Goal: Ask a question

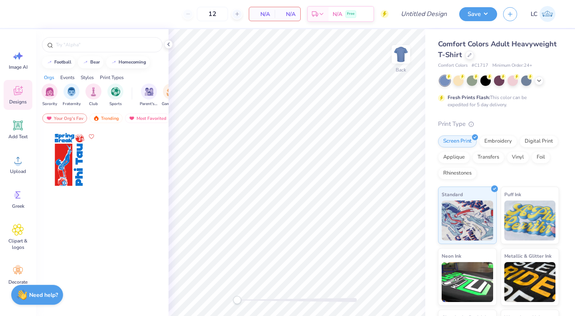
click at [474, 56] on div at bounding box center [469, 55] width 9 height 9
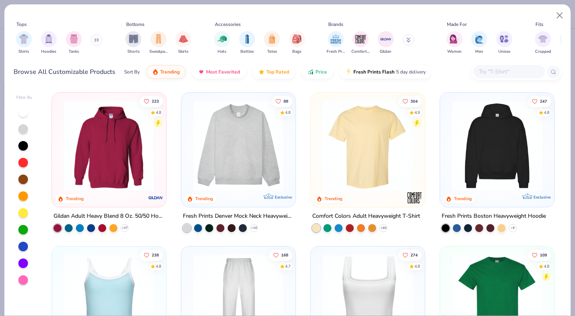
click at [130, 37] on img "filter for Shorts" at bounding box center [133, 38] width 9 height 9
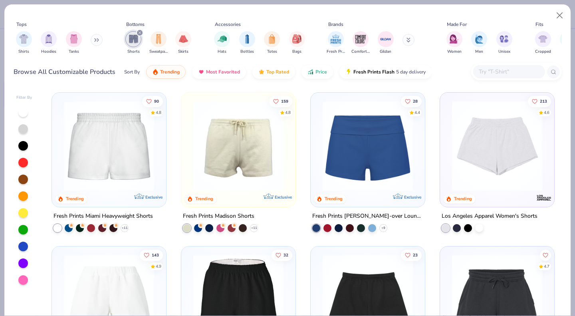
click at [115, 140] on img at bounding box center [109, 146] width 98 height 90
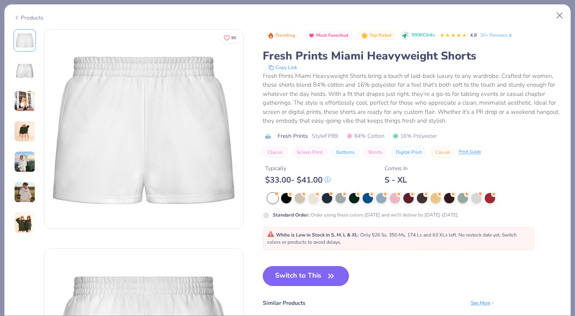
click at [287, 273] on button "Switch to This" at bounding box center [306, 276] width 87 height 20
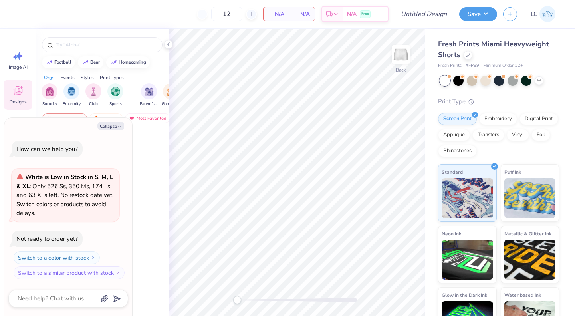
click at [113, 129] on button "Collapse" at bounding box center [110, 126] width 27 height 8
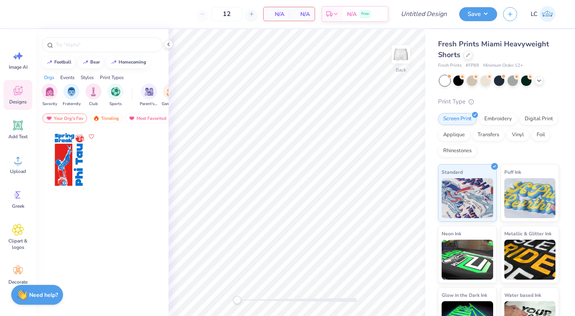
click at [16, 266] on circle at bounding box center [18, 268] width 6 height 6
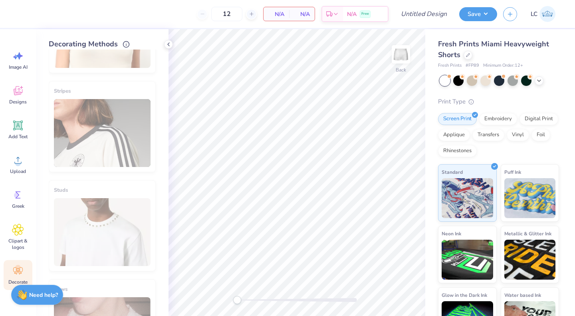
scroll to position [276, 0]
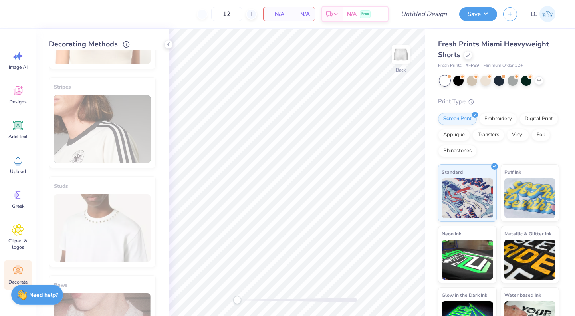
click at [104, 155] on div "Stripes" at bounding box center [102, 122] width 107 height 91
drag, startPoint x: 97, startPoint y: 182, endPoint x: 108, endPoint y: 129, distance: 53.6
click at [108, 129] on div "Stripes" at bounding box center [102, 122] width 107 height 91
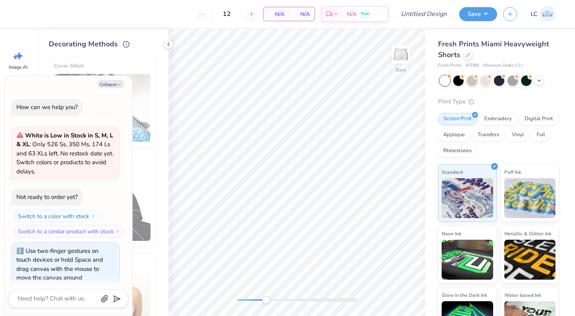
scroll to position [7, 0]
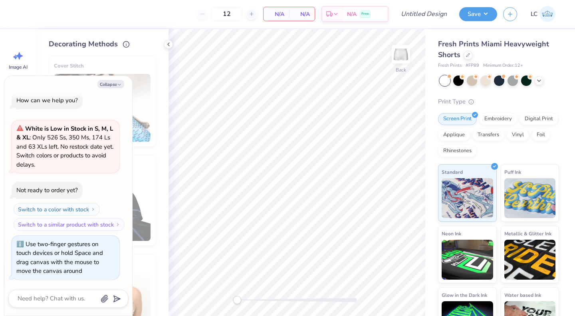
click at [220, 287] on div "Back" at bounding box center [296, 172] width 257 height 287
click at [48, 297] on textarea at bounding box center [57, 298] width 81 height 11
type textarea "x"
type textarea "C"
type textarea "x"
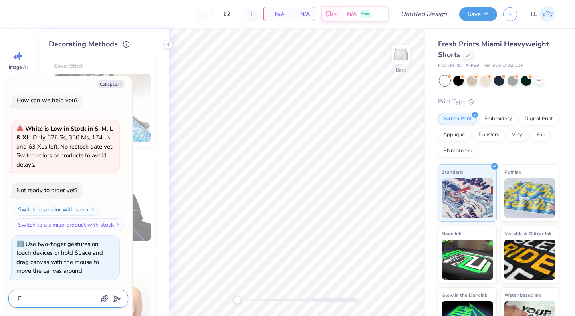
type textarea "Ca"
type textarea "x"
type textarea "Can"
type textarea "x"
type textarea "Can"
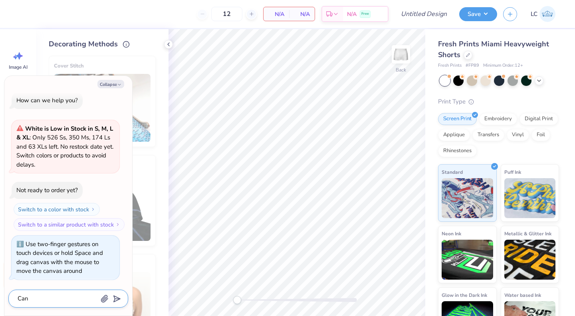
type textarea "x"
type textarea "Can u"
type textarea "x"
type textarea "Can uo"
type textarea "x"
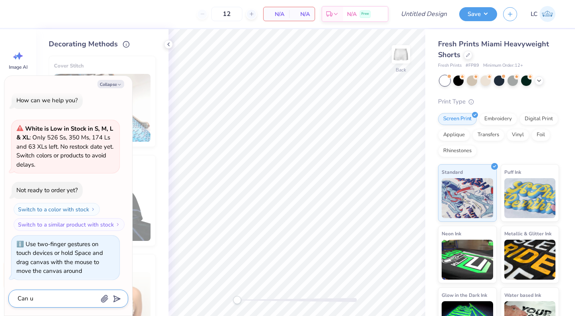
type textarea "Can uy"
type textarea "x"
type textarea "Can u"
type textarea "x"
type textarea "Can y"
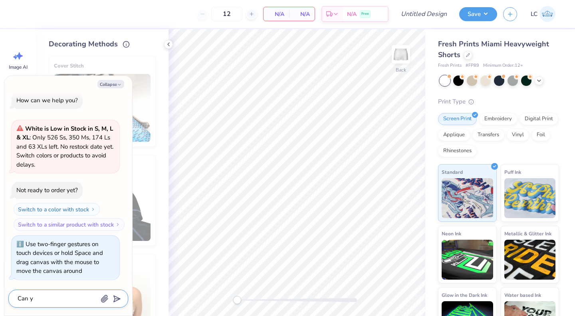
type textarea "x"
type textarea "Can yo"
type textarea "x"
type textarea "Can you"
type textarea "x"
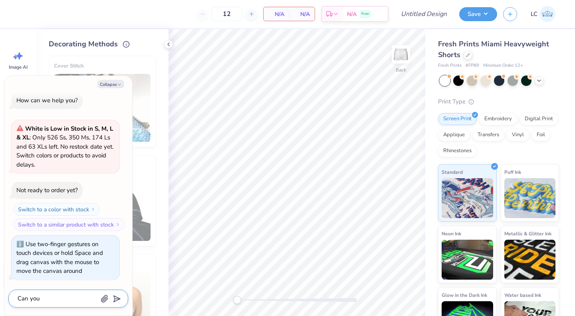
type textarea "Can you"
type textarea "x"
type textarea "Can you a"
type textarea "x"
type textarea "Can you ad"
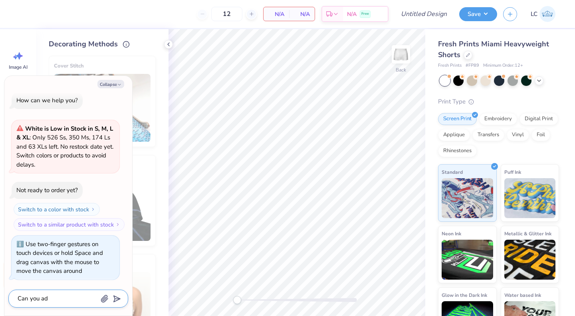
type textarea "x"
type textarea "Can you add"
type textarea "x"
type textarea "Can you add"
type textarea "x"
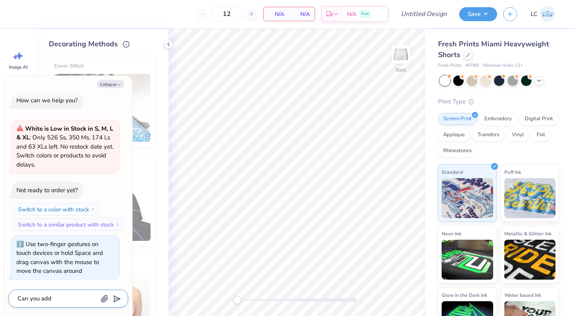
type textarea "Can you add s"
type textarea "x"
type textarea "Can you add st"
type textarea "x"
type textarea "Can you add str"
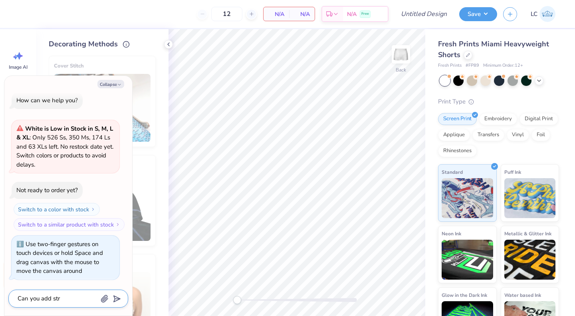
type textarea "x"
type textarea "Can you add stri"
type textarea "x"
type textarea "Can you add strip"
type textarea "x"
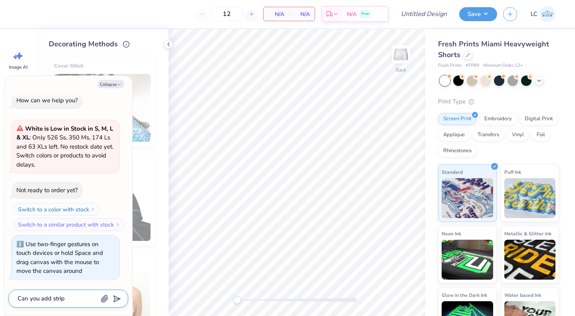
type textarea "Can you add stripe"
type textarea "x"
type textarea "Can you add stripes"
type textarea "x"
type textarea "Can you add stripes"
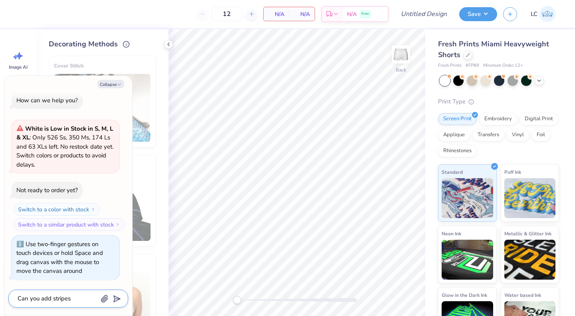
type textarea "x"
type textarea "Can you add stripes d"
type textarea "x"
type textarea "Can you add stripes do"
type textarea "x"
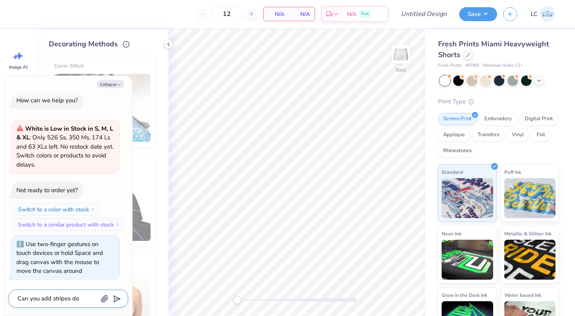
type textarea "Can you add stripes dow"
type textarea "x"
type textarea "Can you add stripes down"
type textarea "x"
type textarea "Can you add stripes down"
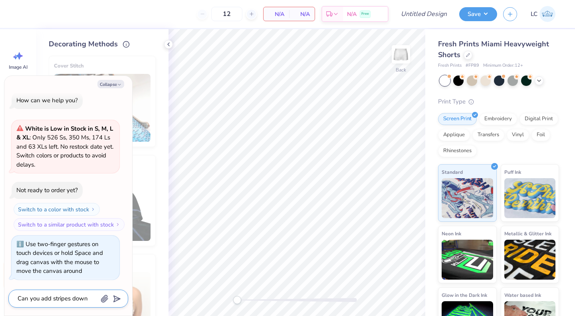
type textarea "x"
type textarea "Can you add stripes down th"
type textarea "x"
type textarea "Can you add stripes down the"
type textarea "x"
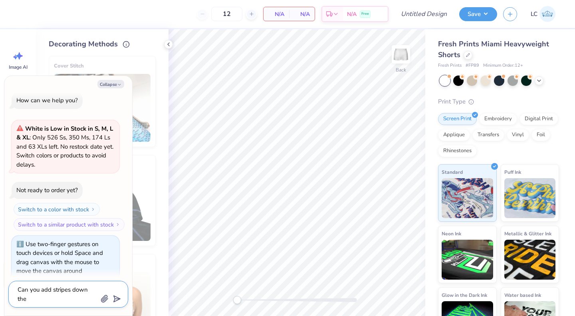
type textarea "Can you add stripes down the"
type textarea "x"
type textarea "Can you add stripes down the s"
type textarea "x"
type textarea "Can you add stripes down the sid"
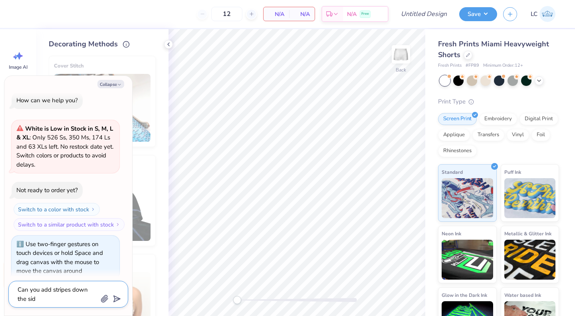
type textarea "x"
type textarea "Can you add stripes down the side"
type textarea "x"
type textarea "Can you add stripes down the side"
type textarea "x"
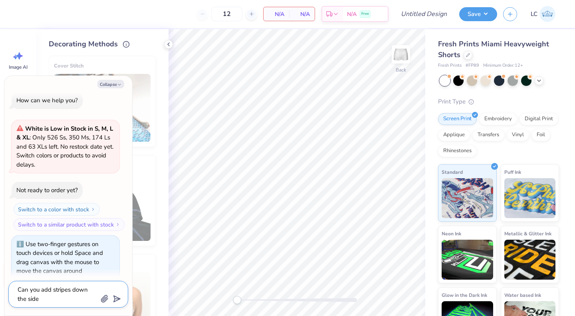
type textarea "Can you add stripes down the side o"
type textarea "x"
type textarea "Can you add stripes down the side of"
type textarea "x"
type textarea "Can you add stripes down the side of"
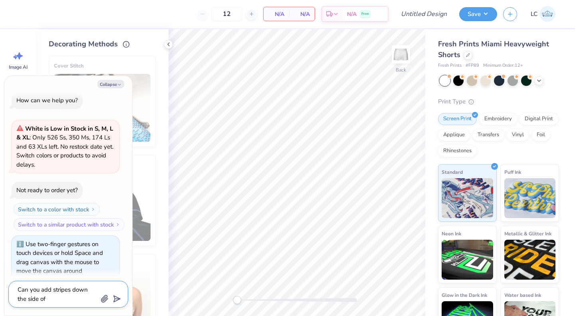
type textarea "x"
type textarea "Can you add stripes down the side of s"
type textarea "x"
type textarea "Can you add stripes down the side of sh"
type textarea "x"
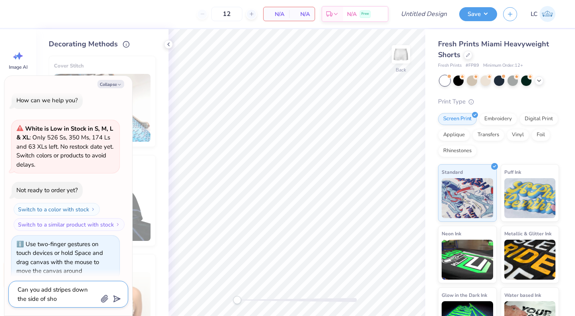
type textarea "Can you add stripes down the side of shor"
type textarea "x"
type textarea "Can you add stripes down the side of short"
type textarea "x"
type textarea "Can you add stripes down the side of shorts"
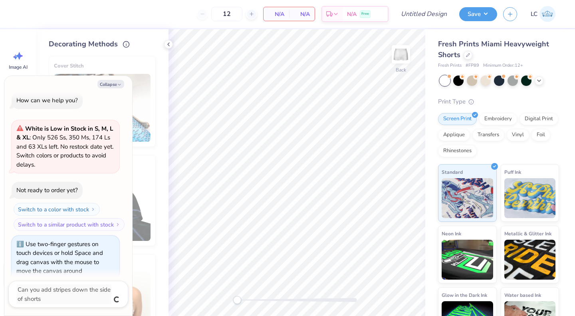
scroll to position [46, 0]
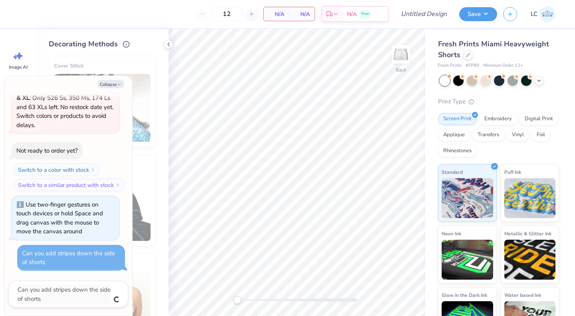
type textarea "x"
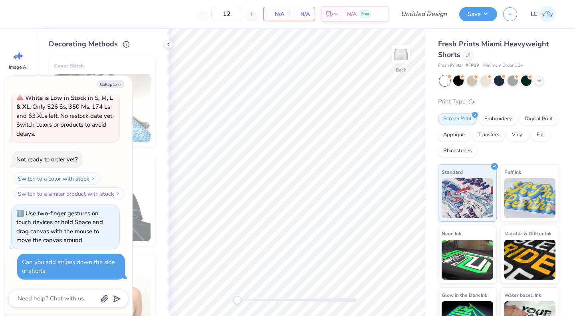
click at [106, 81] on button "Collapse" at bounding box center [110, 84] width 27 height 8
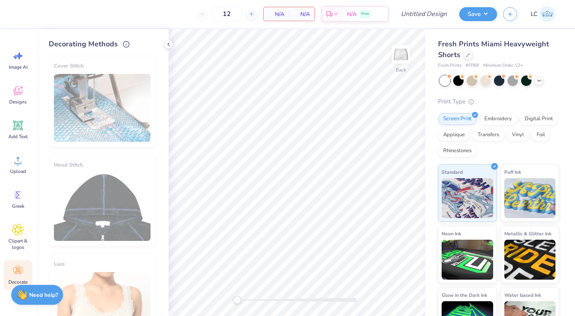
click at [55, 288] on div "Need help? Chat with us." at bounding box center [37, 295] width 52 height 20
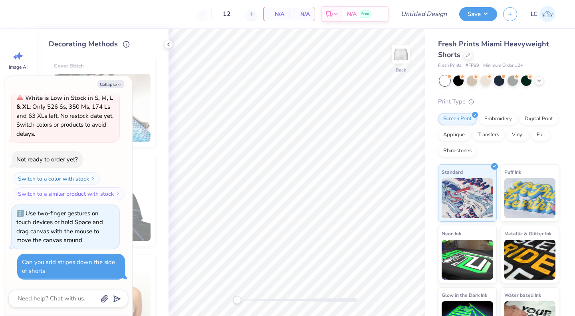
click at [108, 89] on div "Collapse How can we help you? White is Low in Stock in S, M, L & XL : Only 526 …" at bounding box center [68, 196] width 128 height 240
click at [110, 85] on button "Collapse" at bounding box center [110, 84] width 27 height 8
type textarea "x"
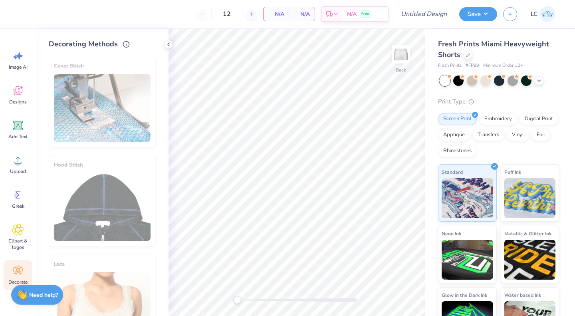
click at [22, 100] on span "Designs" at bounding box center [18, 102] width 18 height 6
